Goal: Task Accomplishment & Management: Use online tool/utility

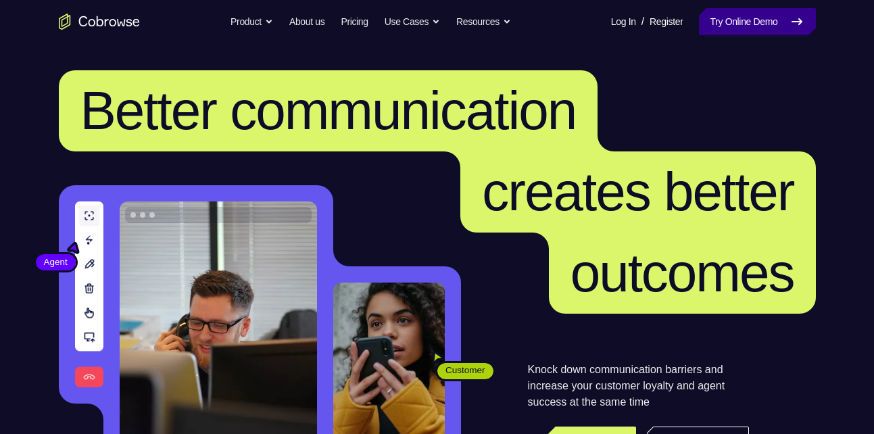
click at [746, 30] on link "Try Online Demo" at bounding box center [757, 21] width 116 height 27
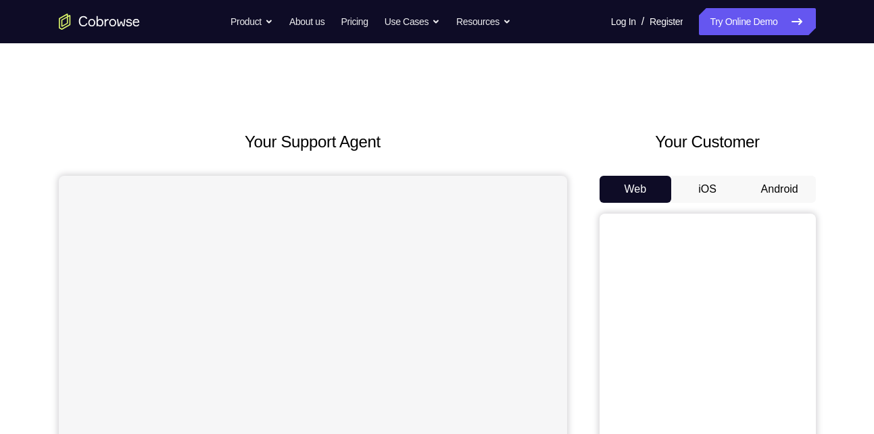
click at [785, 187] on button "Android" at bounding box center [780, 189] width 72 height 27
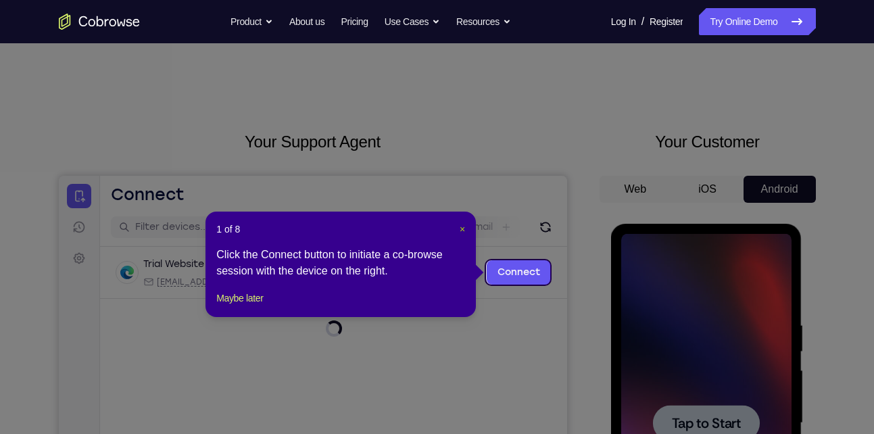
click at [463, 227] on span "×" at bounding box center [462, 229] width 5 height 11
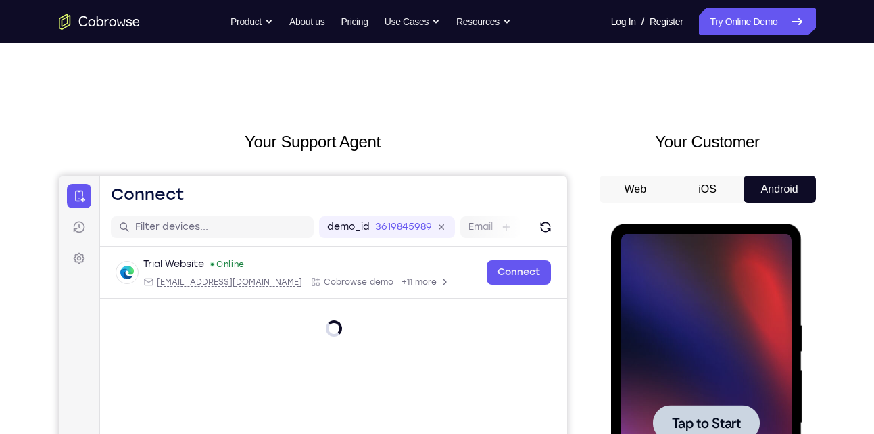
click at [726, 340] on div at bounding box center [706, 423] width 170 height 379
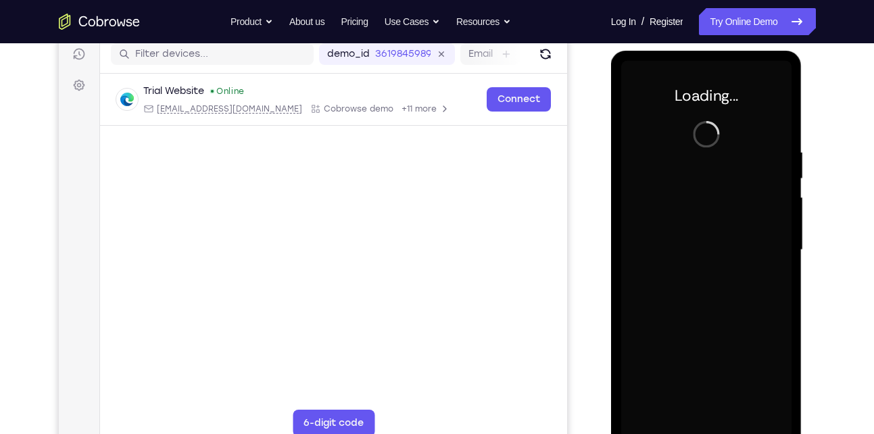
scroll to position [176, 0]
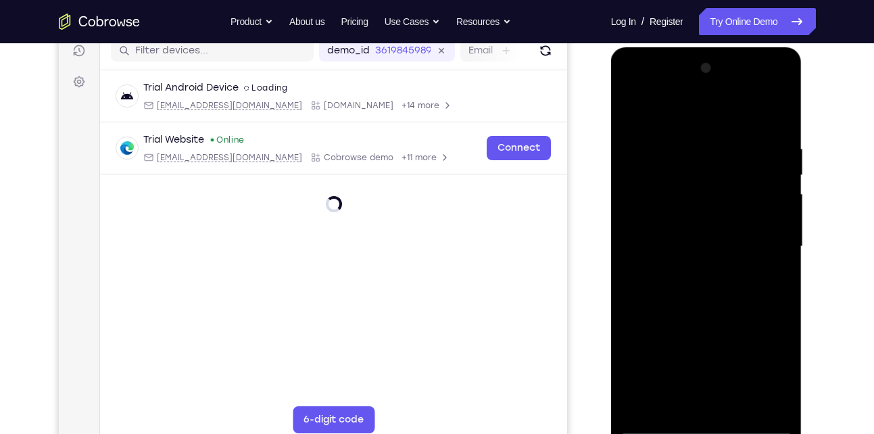
click at [707, 418] on div at bounding box center [706, 246] width 170 height 379
click at [707, 429] on div at bounding box center [706, 246] width 170 height 379
click at [770, 372] on div at bounding box center [706, 246] width 170 height 379
click at [684, 110] on div at bounding box center [706, 246] width 170 height 379
click at [759, 244] on div at bounding box center [706, 246] width 170 height 379
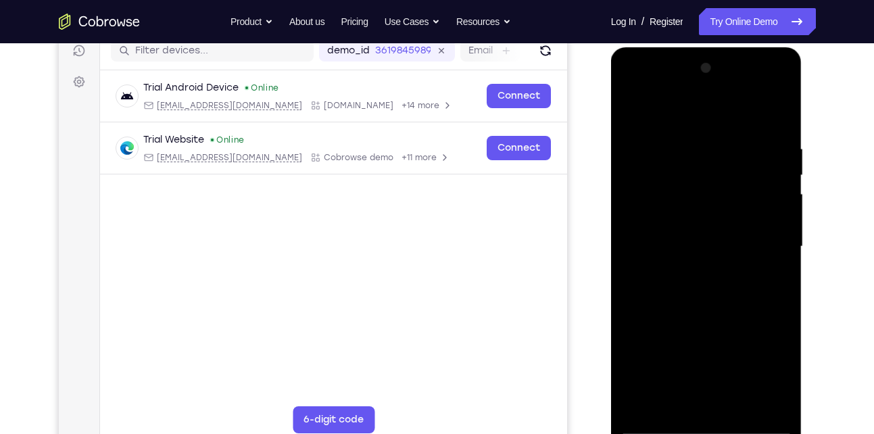
click at [689, 271] on div at bounding box center [706, 246] width 170 height 379
click at [704, 216] on div at bounding box center [706, 246] width 170 height 379
drag, startPoint x: 780, startPoint y: 225, endPoint x: 783, endPoint y: 188, distance: 37.3
click at [783, 188] on div at bounding box center [706, 246] width 170 height 379
click at [748, 239] on div at bounding box center [706, 246] width 170 height 379
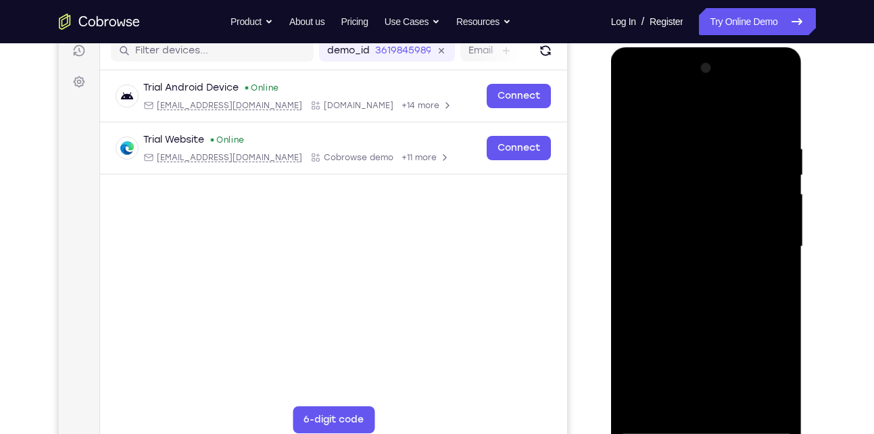
click at [706, 211] on div at bounding box center [706, 246] width 170 height 379
click at [734, 137] on div at bounding box center [706, 246] width 170 height 379
drag, startPoint x: 720, startPoint y: 116, endPoint x: 727, endPoint y: 68, distance: 48.5
click at [727, 68] on div at bounding box center [706, 246] width 170 height 379
click at [768, 210] on div at bounding box center [706, 246] width 170 height 379
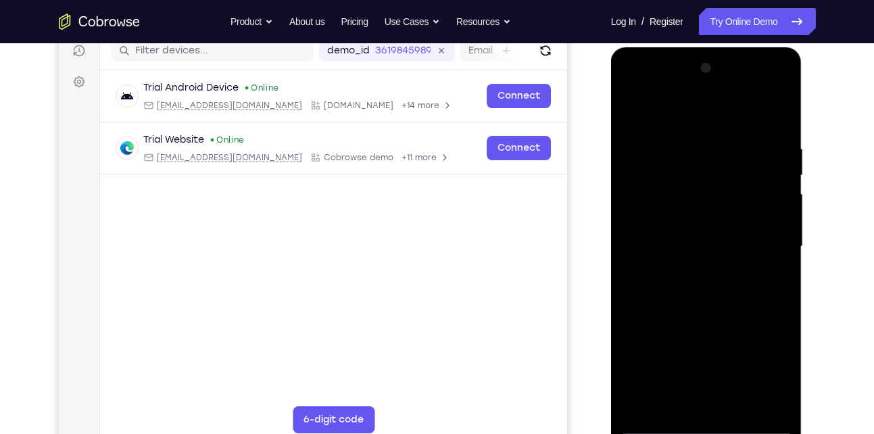
click at [768, 210] on div at bounding box center [706, 246] width 170 height 379
click at [683, 116] on div at bounding box center [706, 246] width 170 height 379
click at [771, 258] on div at bounding box center [706, 246] width 170 height 379
click at [635, 110] on div at bounding box center [706, 246] width 170 height 379
click at [696, 160] on div at bounding box center [706, 246] width 170 height 379
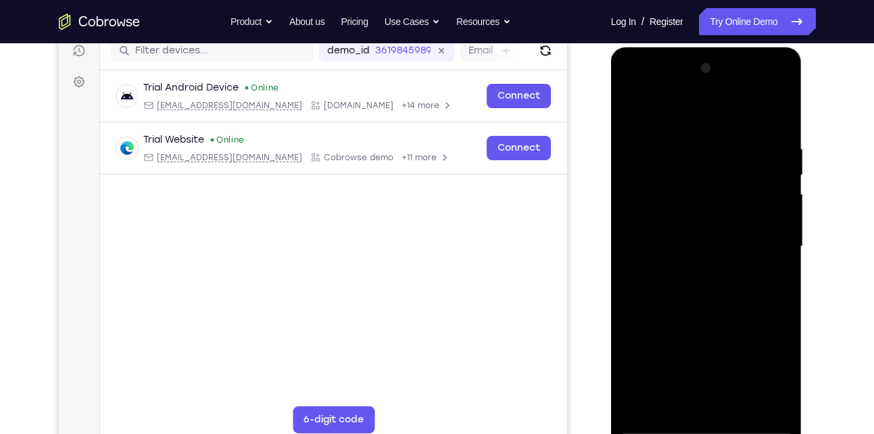
click at [675, 408] on div at bounding box center [706, 246] width 170 height 379
click at [627, 107] on div at bounding box center [706, 246] width 170 height 379
click at [776, 216] on div at bounding box center [706, 246] width 170 height 379
click at [779, 120] on div at bounding box center [706, 246] width 170 height 379
click at [775, 143] on div at bounding box center [706, 246] width 170 height 379
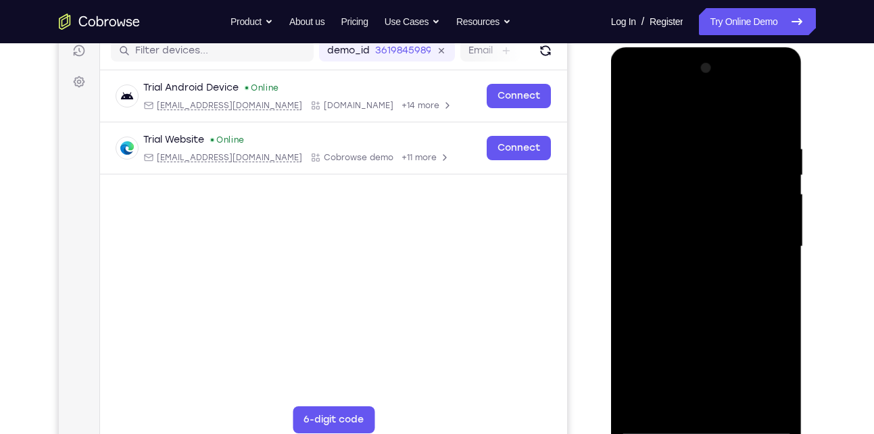
click at [779, 402] on div at bounding box center [706, 246] width 170 height 379
click at [777, 120] on div at bounding box center [706, 246] width 170 height 379
click at [740, 405] on div at bounding box center [706, 246] width 170 height 379
click at [718, 321] on div at bounding box center [706, 246] width 170 height 379
click at [722, 238] on div at bounding box center [706, 246] width 170 height 379
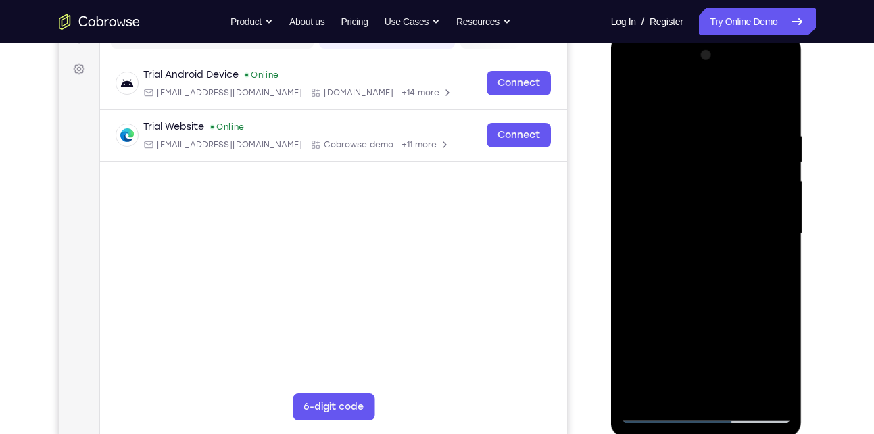
scroll to position [190, 0]
drag, startPoint x: 692, startPoint y: 230, endPoint x: 681, endPoint y: 187, distance: 44.1
click at [681, 187] on div at bounding box center [706, 233] width 170 height 379
click at [663, 415] on div at bounding box center [706, 233] width 170 height 379
click at [705, 236] on div at bounding box center [706, 233] width 170 height 379
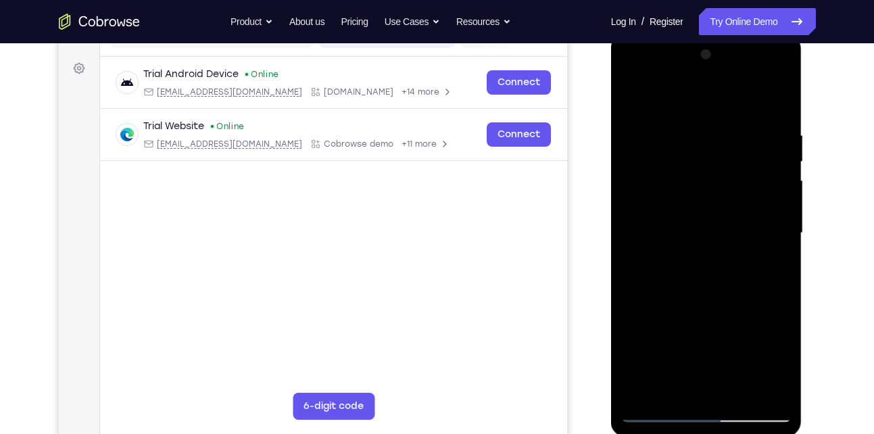
click at [683, 312] on div at bounding box center [706, 233] width 170 height 379
click at [635, 95] on div at bounding box center [706, 233] width 170 height 379
click at [748, 391] on div at bounding box center [706, 233] width 170 height 379
click at [711, 230] on div at bounding box center [706, 233] width 170 height 379
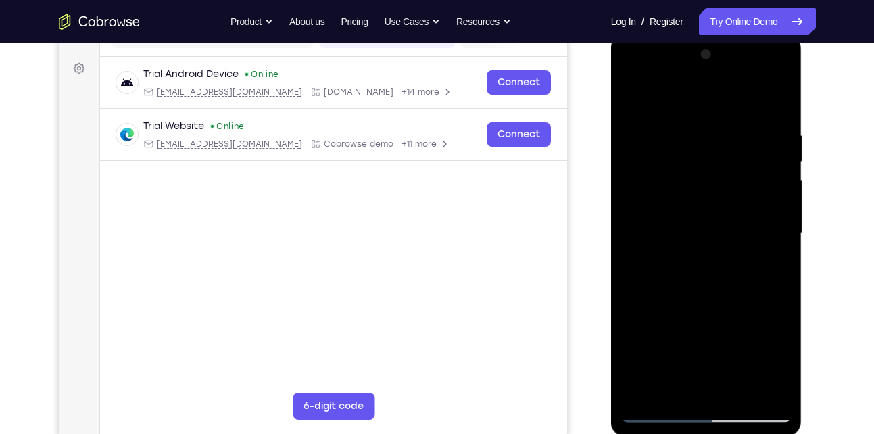
click at [750, 294] on div at bounding box center [706, 233] width 170 height 379
click at [733, 295] on div at bounding box center [706, 233] width 170 height 379
click at [675, 278] on div at bounding box center [706, 233] width 170 height 379
click at [660, 415] on div at bounding box center [706, 233] width 170 height 379
click at [632, 99] on div at bounding box center [706, 233] width 170 height 379
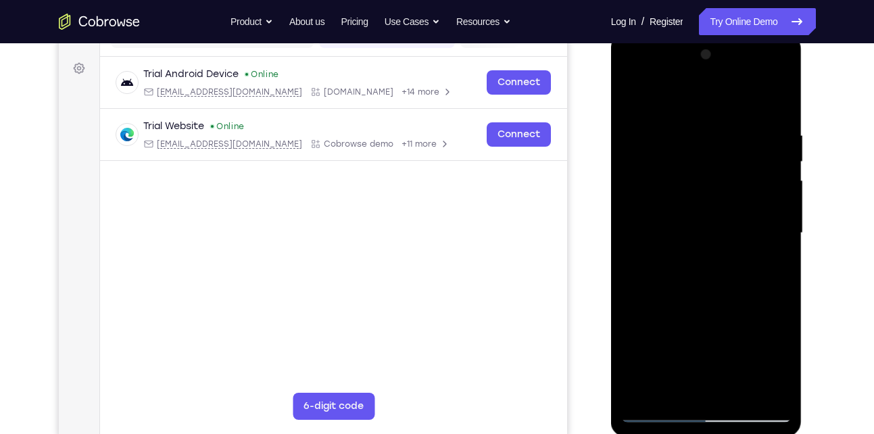
click at [671, 387] on div at bounding box center [706, 233] width 170 height 379
click at [683, 95] on div at bounding box center [706, 233] width 170 height 379
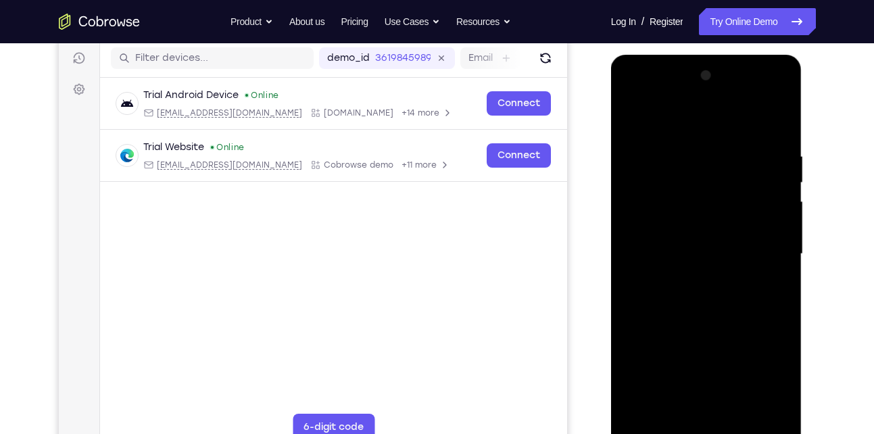
scroll to position [164, 0]
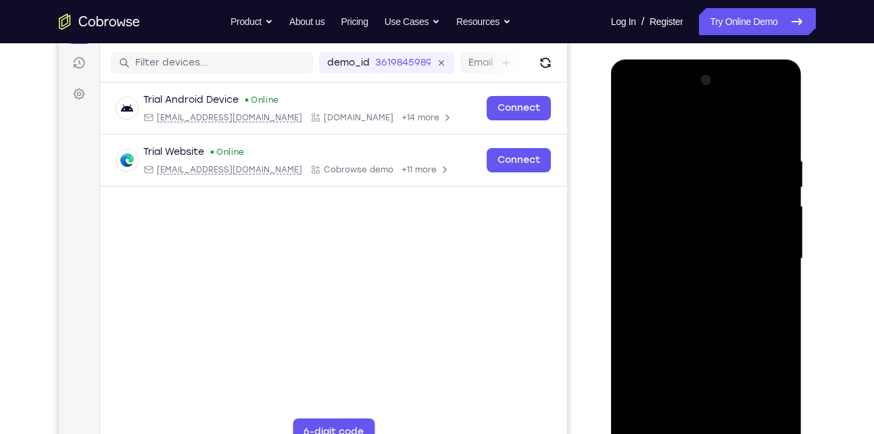
click at [659, 147] on div at bounding box center [706, 259] width 170 height 379
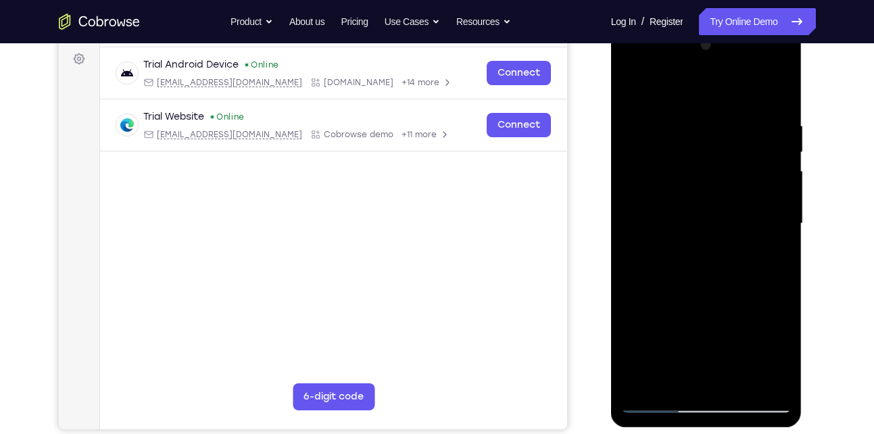
scroll to position [199, 0]
click at [701, 137] on div at bounding box center [706, 224] width 170 height 379
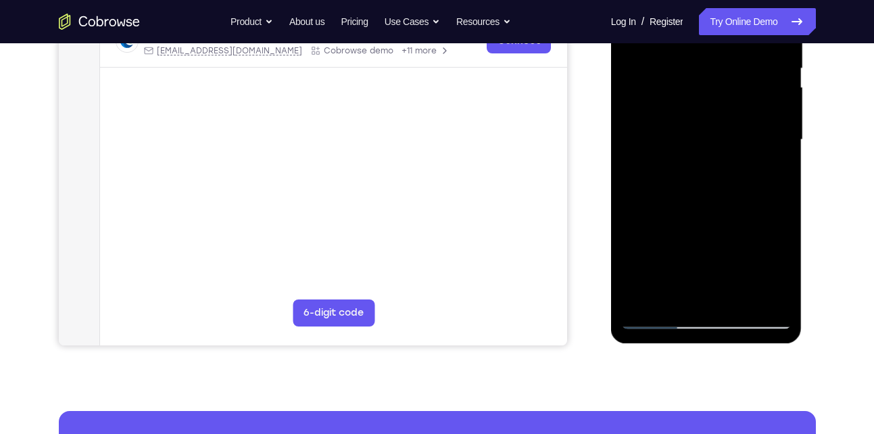
scroll to position [285, 0]
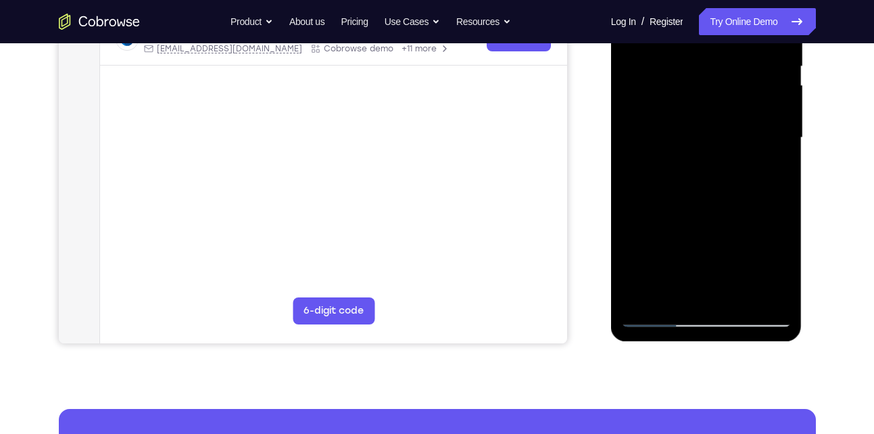
click at [644, 295] on div at bounding box center [706, 138] width 170 height 379
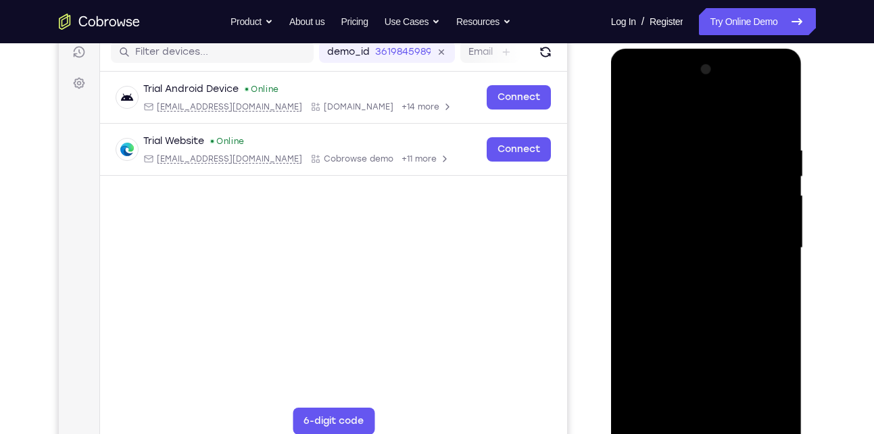
scroll to position [171, 0]
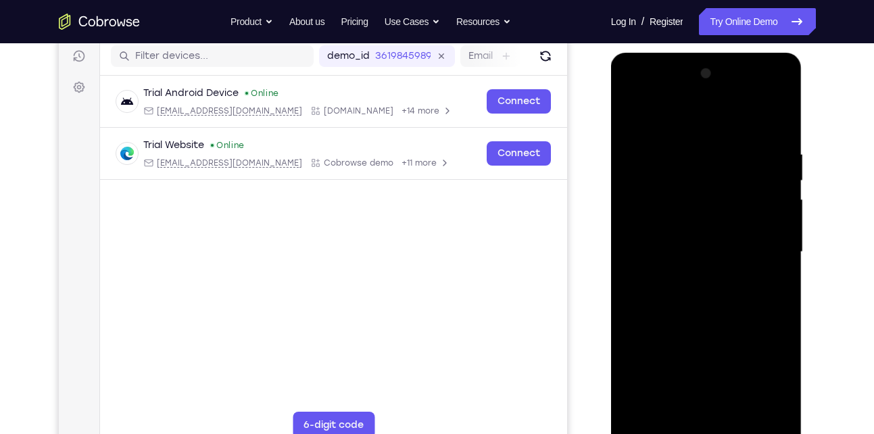
click at [779, 116] on div at bounding box center [706, 252] width 170 height 379
drag, startPoint x: 661, startPoint y: 145, endPoint x: 663, endPoint y: 168, distance: 23.1
click at [663, 168] on div at bounding box center [706, 252] width 170 height 379
click at [633, 115] on div at bounding box center [706, 252] width 170 height 379
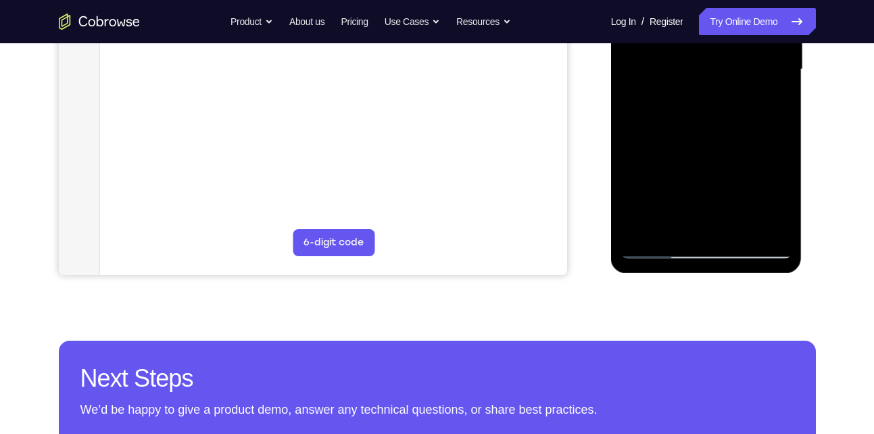
scroll to position [355, 0]
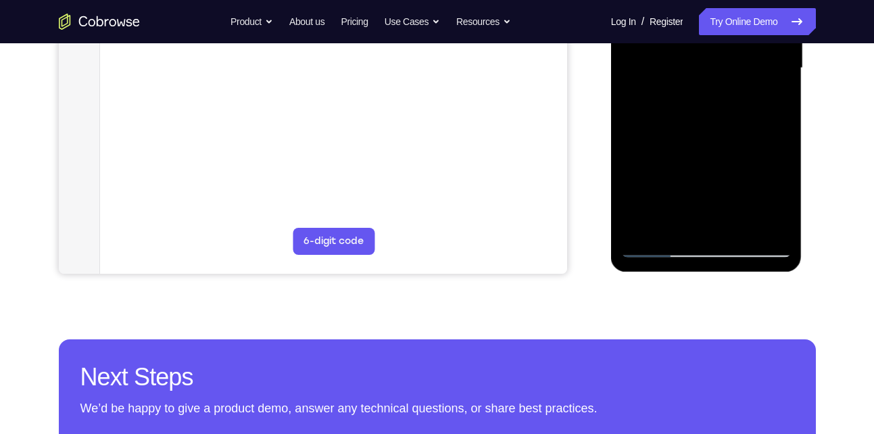
click at [677, 224] on div at bounding box center [706, 68] width 170 height 379
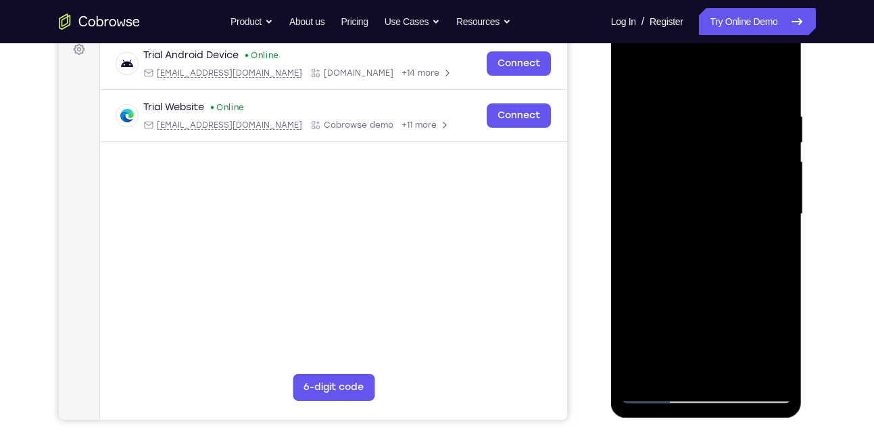
scroll to position [198, 0]
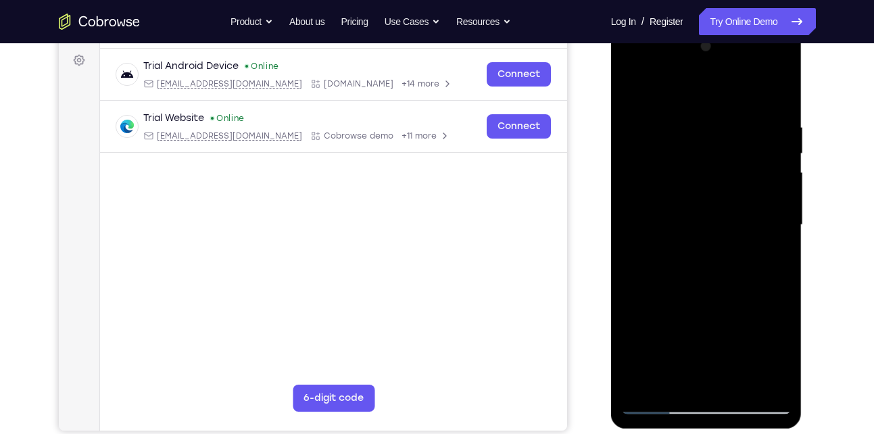
click at [694, 89] on div at bounding box center [706, 225] width 170 height 379
click at [774, 87] on div at bounding box center [706, 225] width 170 height 379
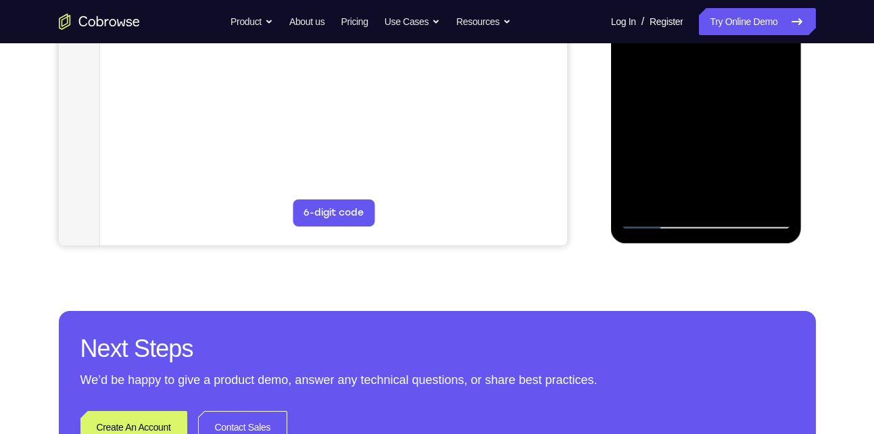
scroll to position [386, 0]
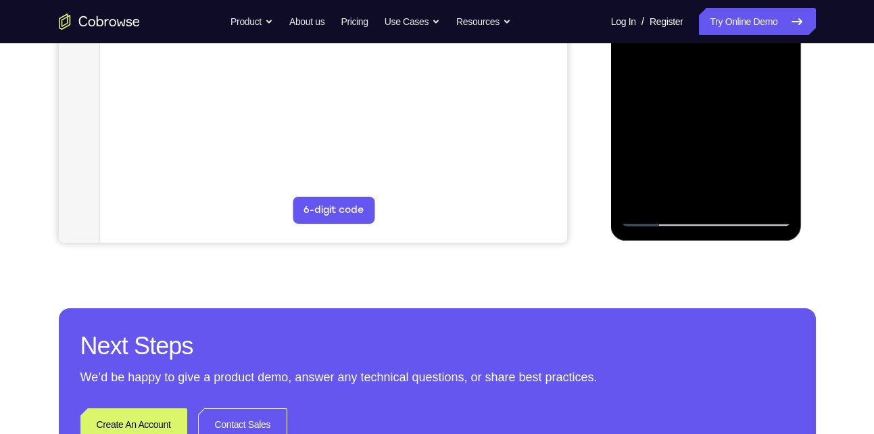
click at [644, 198] on div at bounding box center [706, 37] width 170 height 379
click at [680, 197] on div at bounding box center [706, 37] width 170 height 379
click at [708, 160] on div at bounding box center [706, 37] width 170 height 379
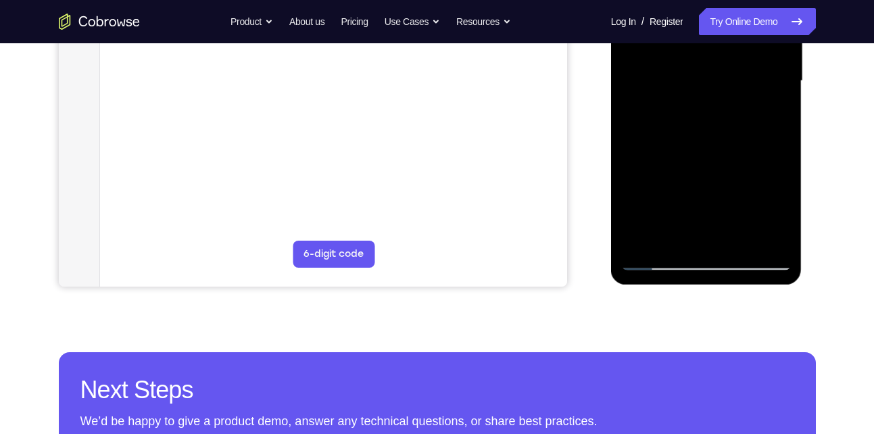
scroll to position [343, 0]
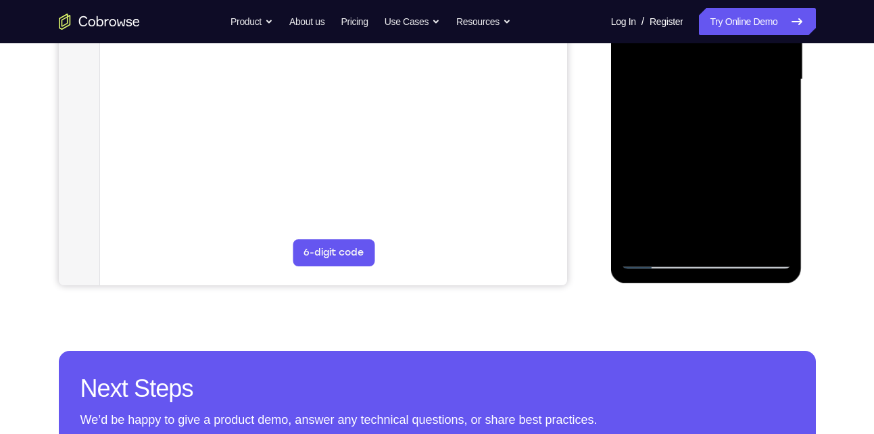
click at [644, 237] on div at bounding box center [706, 79] width 170 height 379
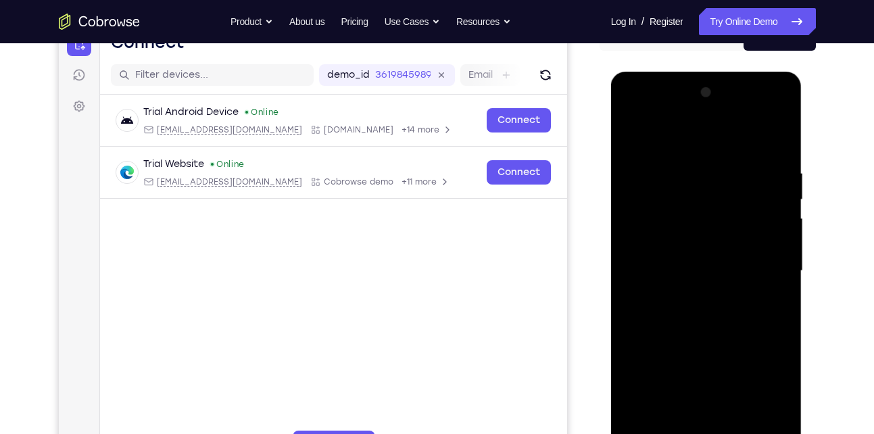
scroll to position [151, 0]
click at [773, 170] on div at bounding box center [706, 271] width 170 height 379
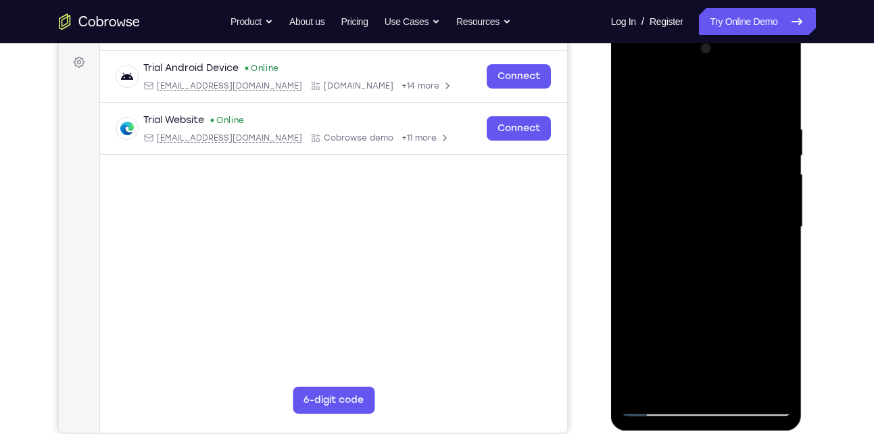
scroll to position [197, 0]
click at [773, 170] on div at bounding box center [706, 226] width 170 height 379
click at [763, 178] on div at bounding box center [706, 226] width 170 height 379
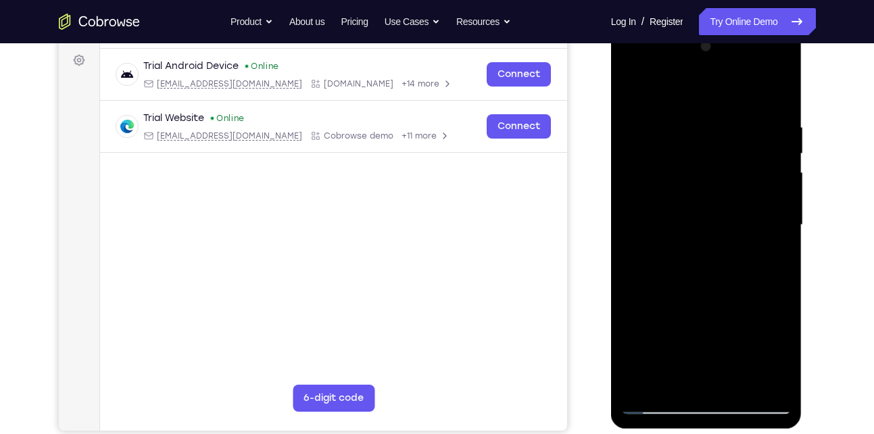
scroll to position [191, 0]
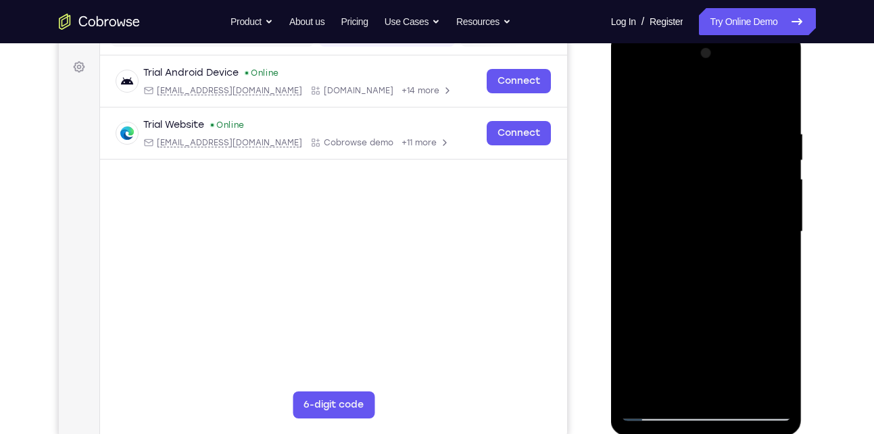
drag, startPoint x: 774, startPoint y: 185, endPoint x: 699, endPoint y: 189, distance: 75.2
drag, startPoint x: 699, startPoint y: 189, endPoint x: 673, endPoint y: 124, distance: 70.4
click at [673, 124] on div at bounding box center [706, 232] width 170 height 379
click at [775, 199] on div at bounding box center [706, 232] width 170 height 379
click at [777, 103] on div at bounding box center [706, 232] width 170 height 379
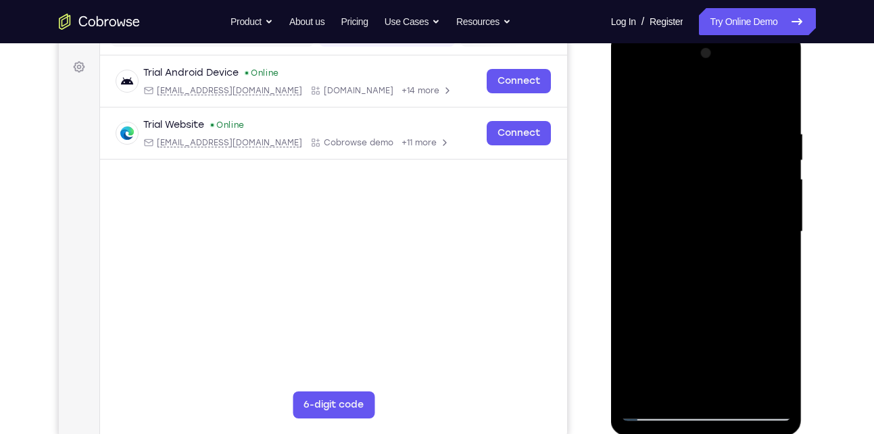
drag, startPoint x: 777, startPoint y: 120, endPoint x: 683, endPoint y: 132, distance: 94.8
click at [683, 132] on div at bounding box center [706, 232] width 170 height 379
drag, startPoint x: 765, startPoint y: 125, endPoint x: 671, endPoint y: 146, distance: 96.3
click at [671, 146] on div at bounding box center [706, 232] width 170 height 379
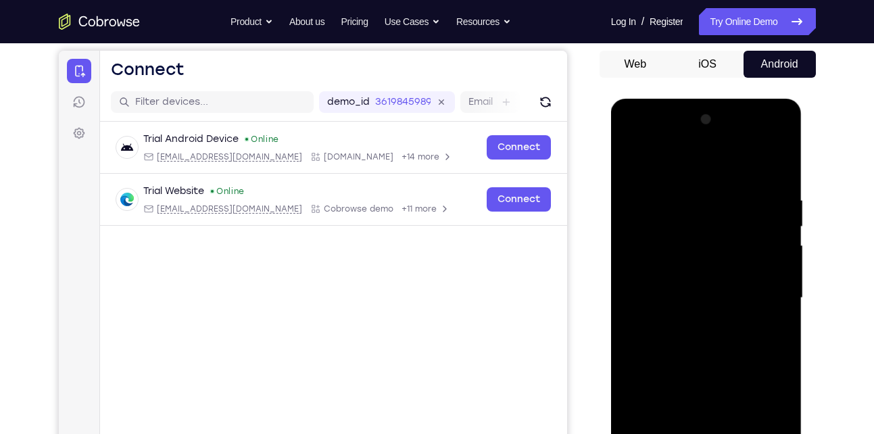
scroll to position [124, 0]
drag, startPoint x: 758, startPoint y: 202, endPoint x: 673, endPoint y: 204, distance: 85.2
click at [673, 204] on div at bounding box center [706, 299] width 170 height 379
drag, startPoint x: 780, startPoint y: 200, endPoint x: 722, endPoint y: 209, distance: 58.8
click at [722, 209] on div at bounding box center [706, 299] width 170 height 379
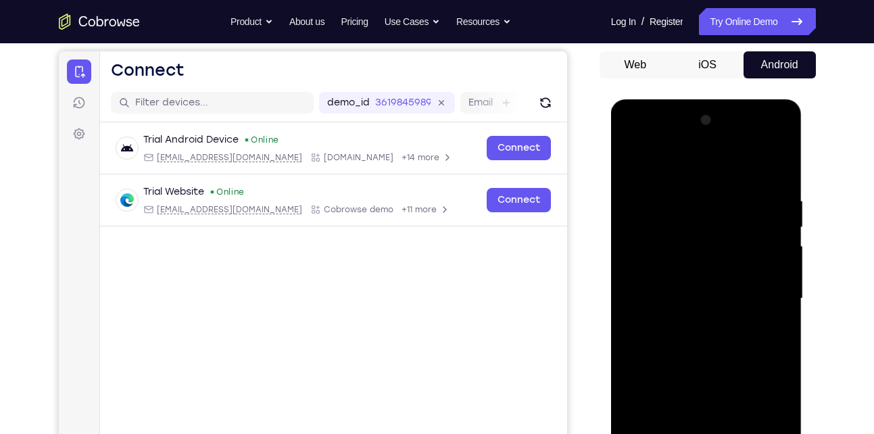
click at [722, 198] on div at bounding box center [706, 299] width 170 height 379
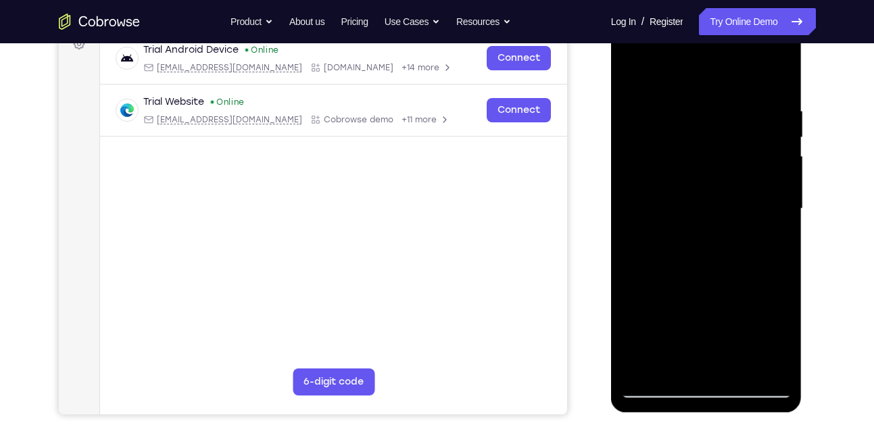
scroll to position [215, 0]
drag, startPoint x: 775, startPoint y: 201, endPoint x: 731, endPoint y: 204, distance: 43.4
click at [731, 204] on div at bounding box center [706, 208] width 170 height 379
drag, startPoint x: 749, startPoint y: 208, endPoint x: 818, endPoint y: 210, distance: 69.0
click at [804, 210] on html "Online web based iOS Simulators and Android Emulators. Run iPhone, iPad, Mobile…" at bounding box center [707, 212] width 193 height 406
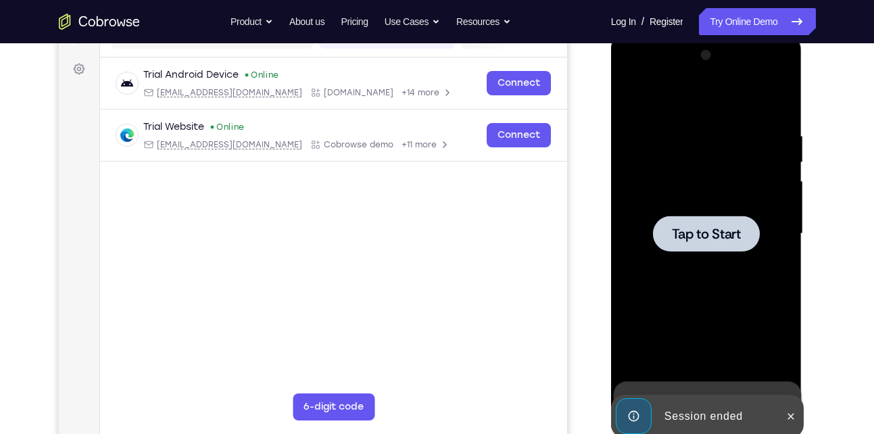
scroll to position [0, 0]
